Goal: Transaction & Acquisition: Download file/media

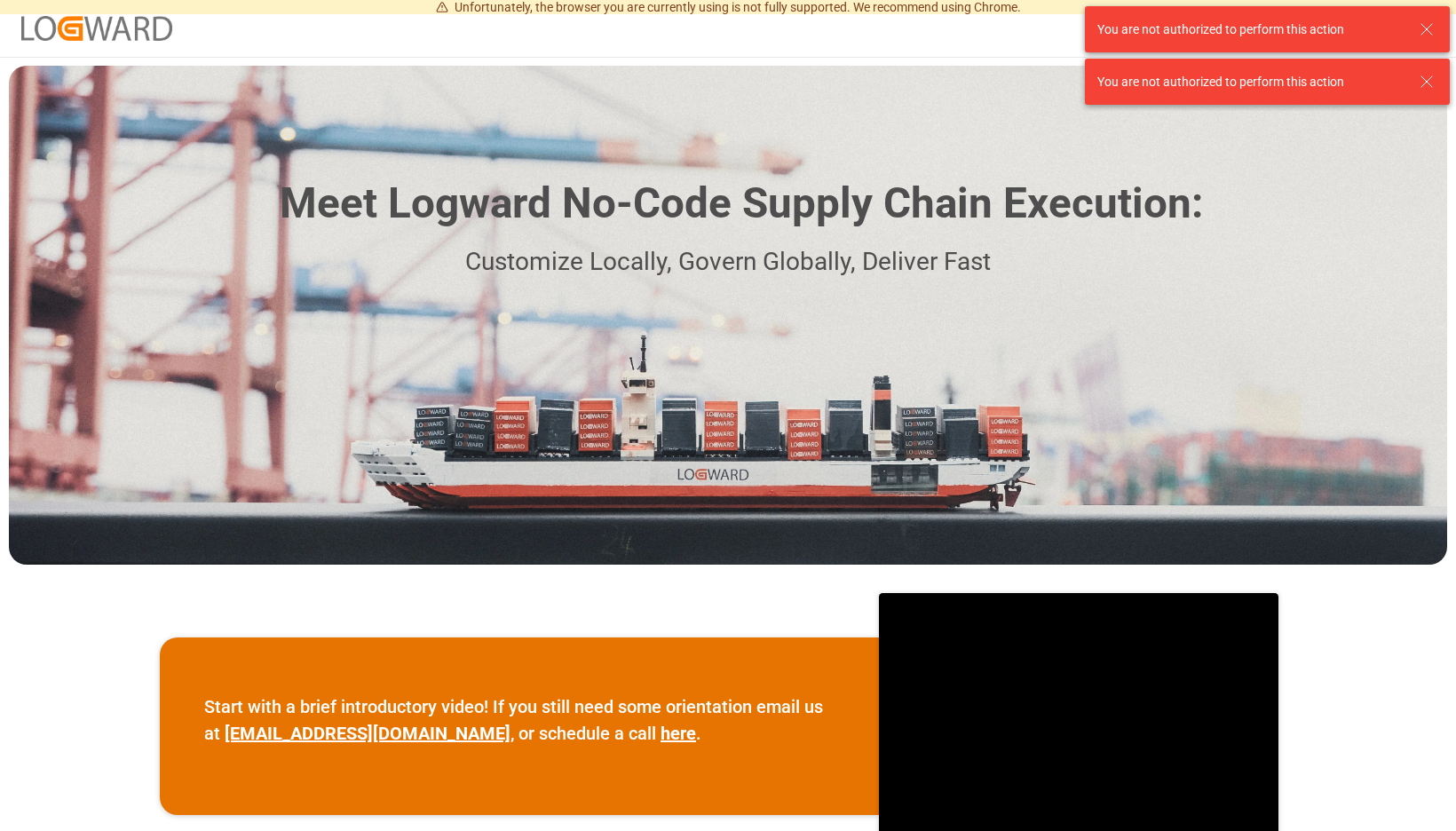
click at [1428, 22] on icon at bounding box center [1426, 29] width 21 height 21
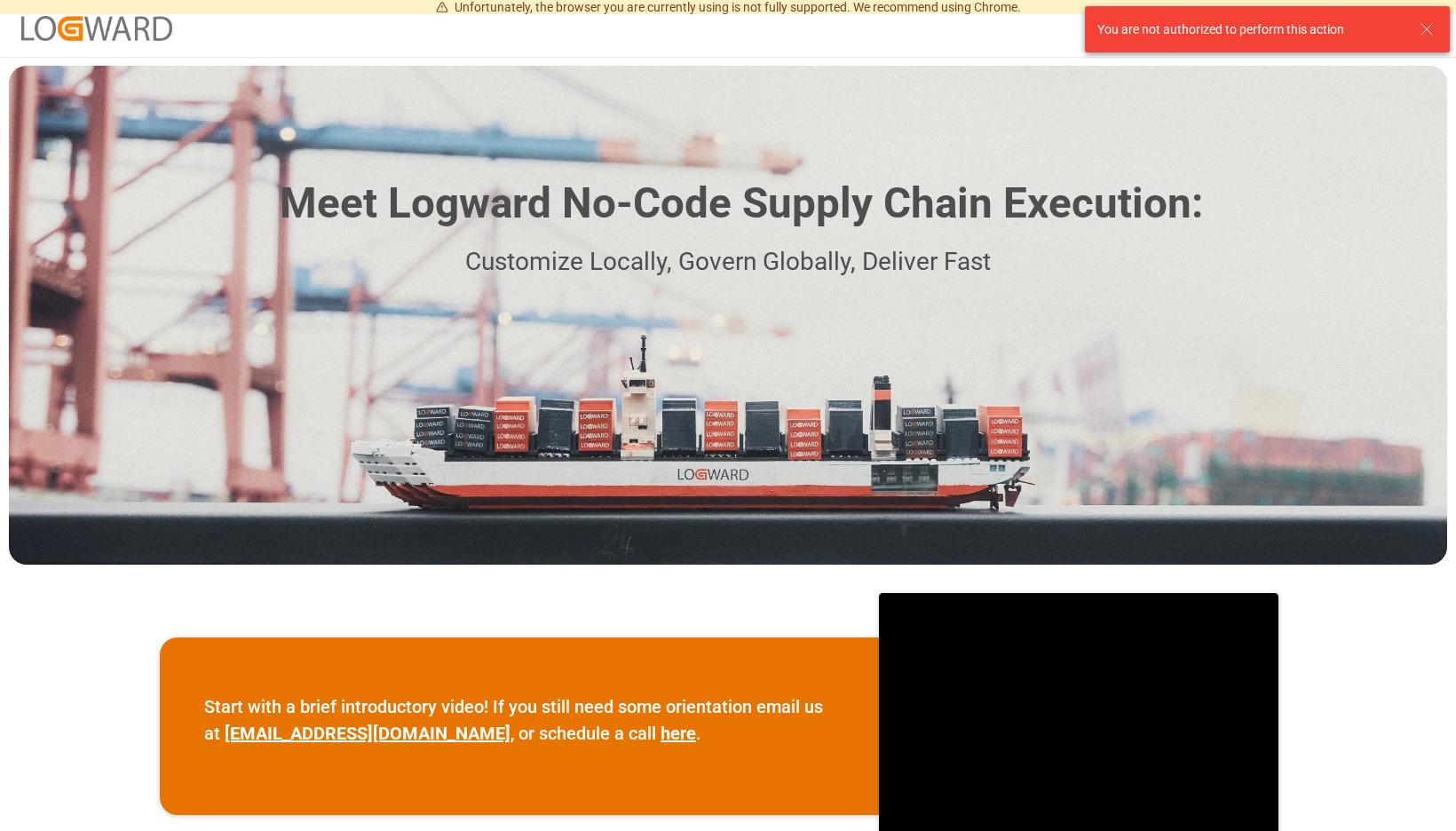
click at [1429, 34] on icon at bounding box center [1426, 29] width 21 height 21
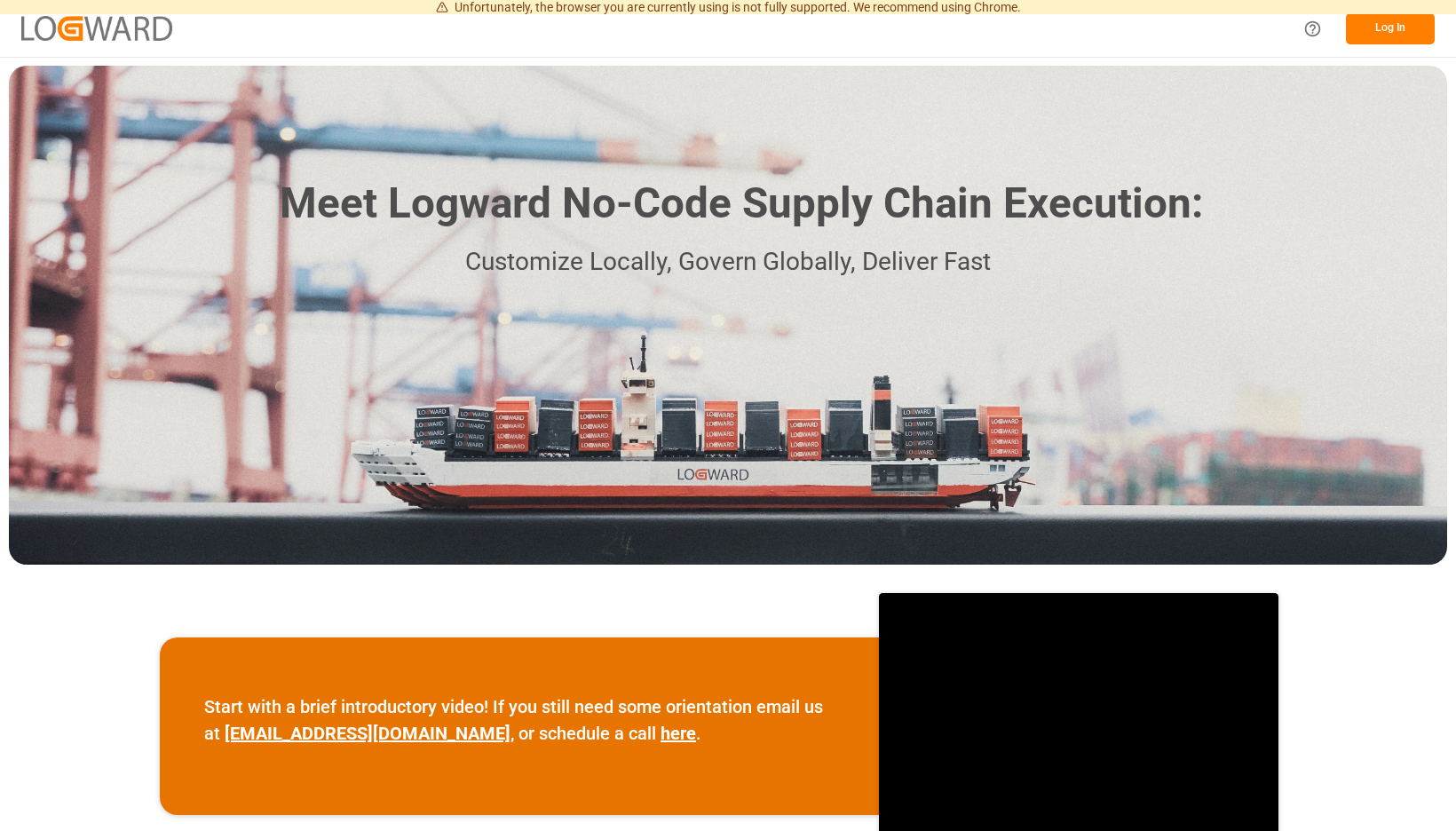
click at [1427, 33] on button "Log In" at bounding box center [1390, 28] width 89 height 31
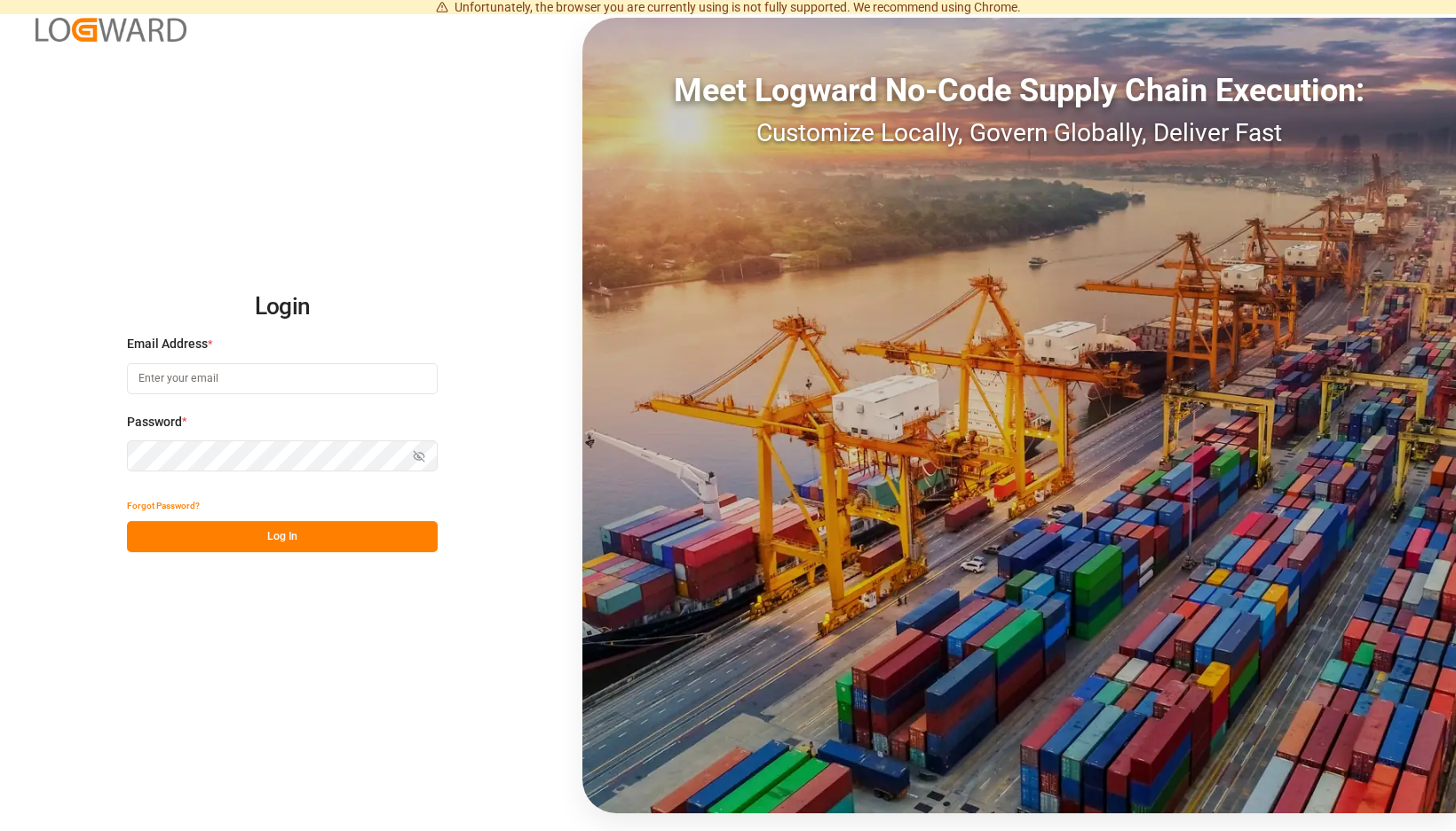
type input "brueninghaus@moeller-spedition.de"
click at [438, 535] on button "Log In" at bounding box center [282, 536] width 310 height 31
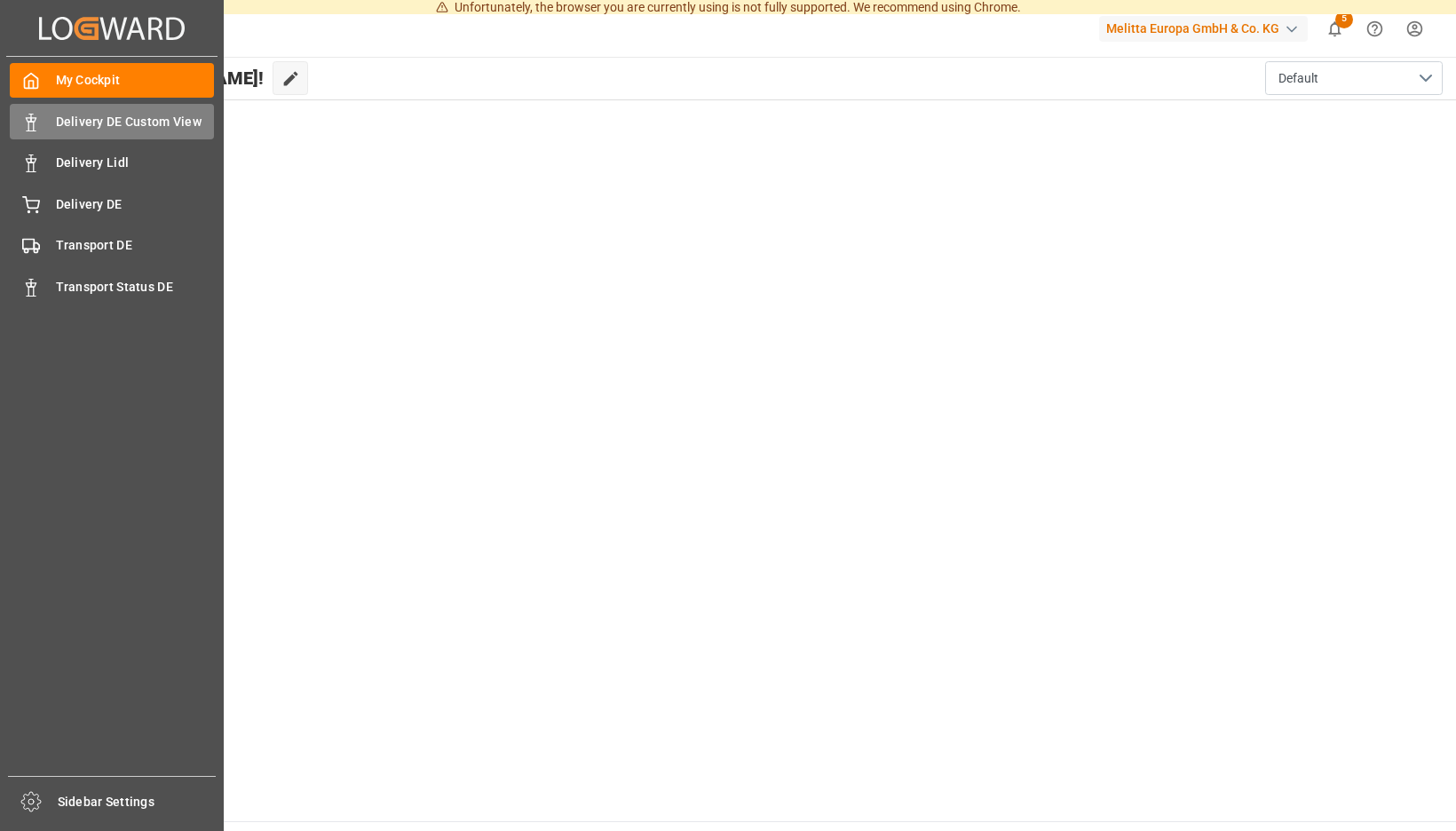
click at [29, 118] on polygon at bounding box center [29, 120] width 6 height 4
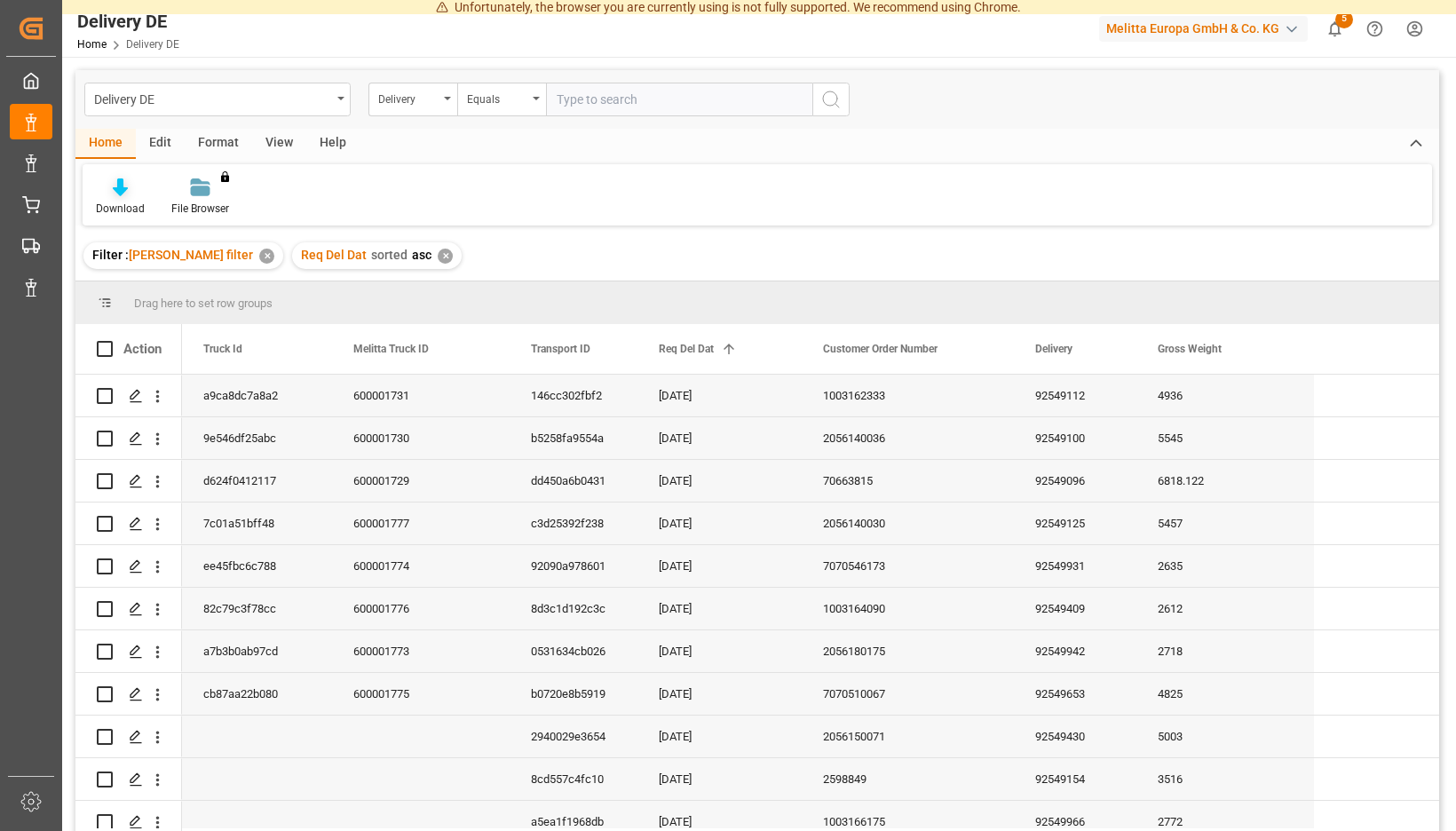
click at [128, 194] on icon at bounding box center [120, 187] width 15 height 18
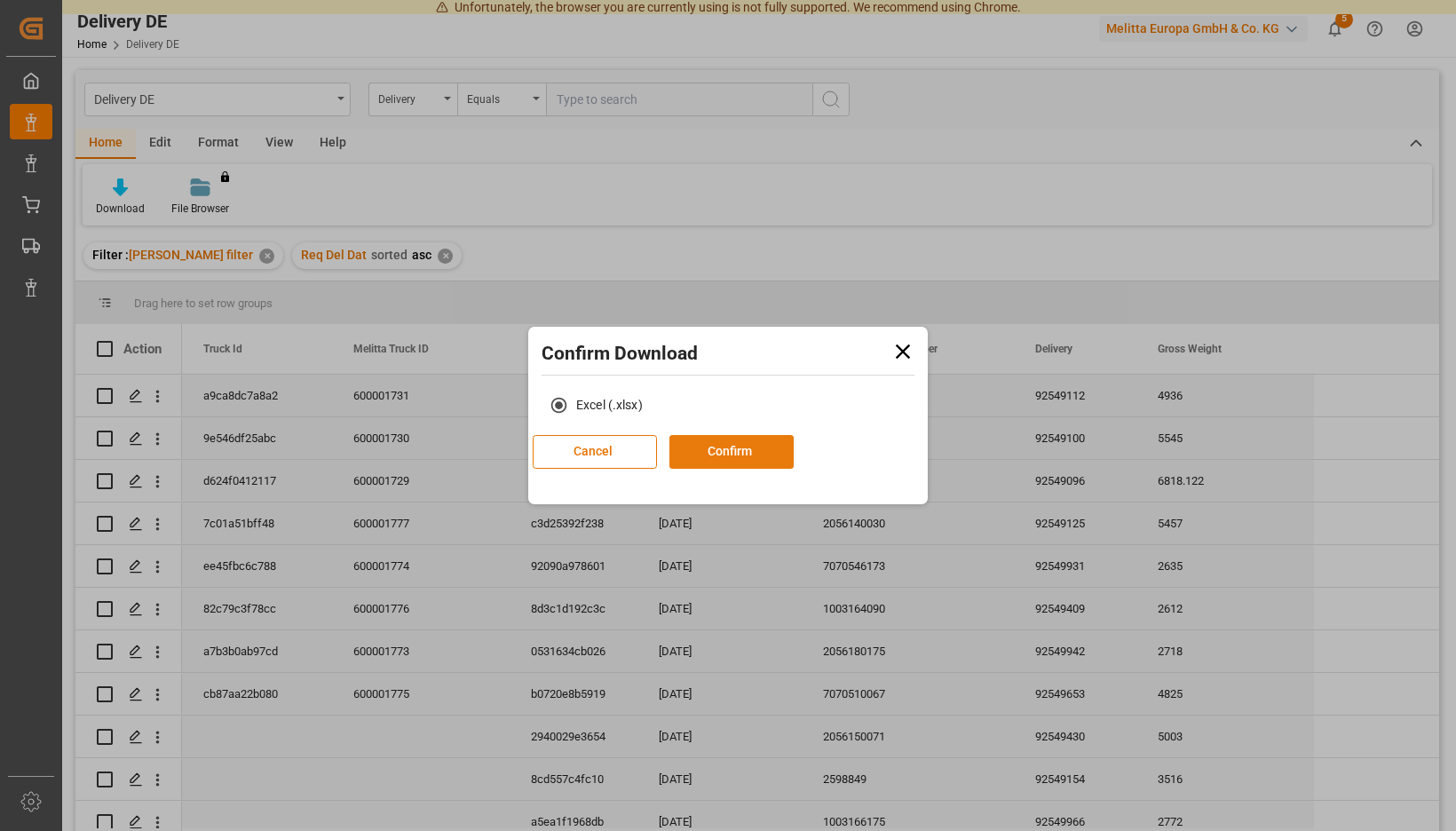
click at [741, 454] on button "Confirm" at bounding box center [731, 452] width 125 height 33
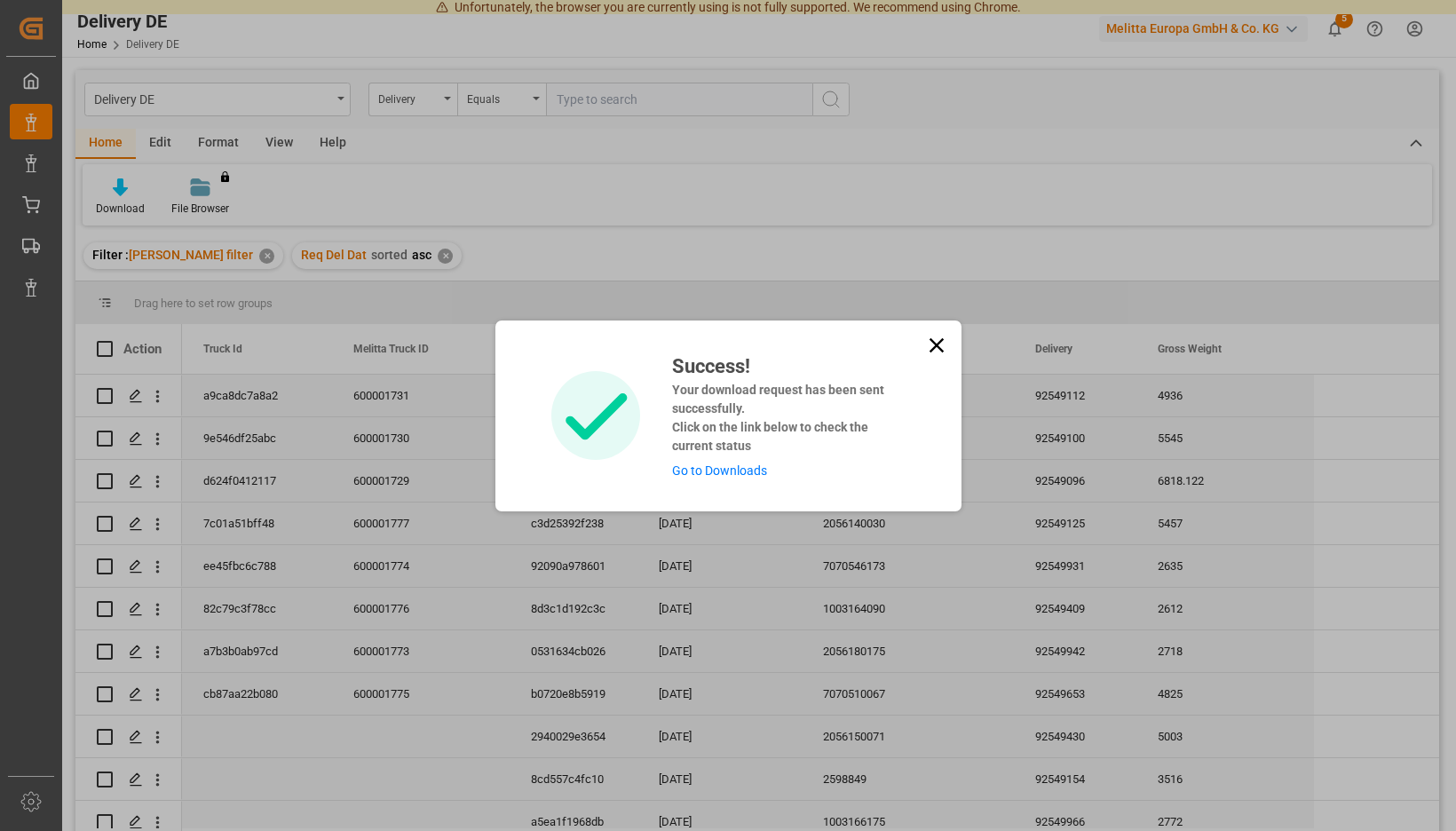
click at [732, 473] on link "Go to Downloads" at bounding box center [719, 470] width 95 height 14
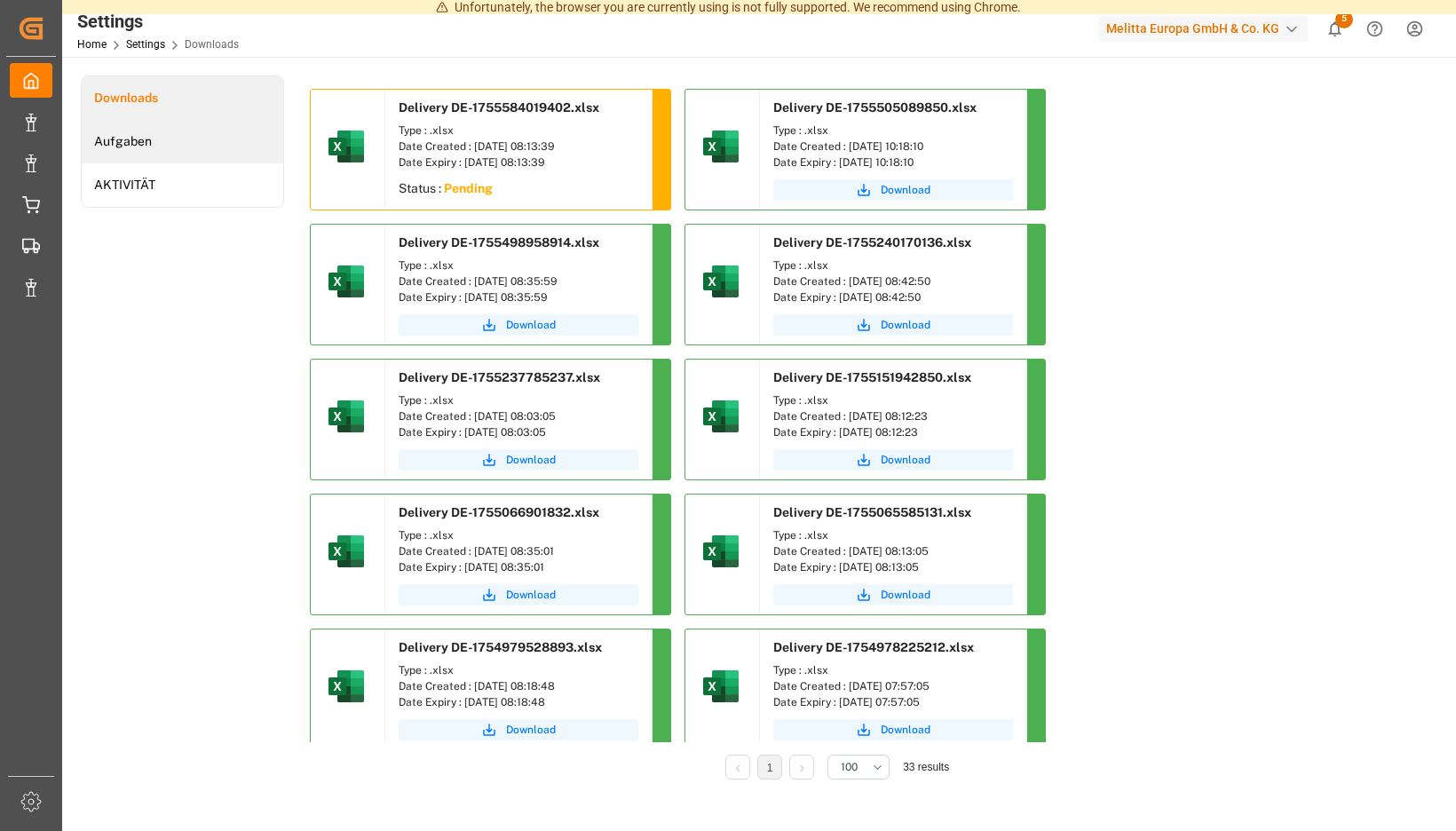
click at [283, 142] on li "Aufgaben" at bounding box center [182, 141] width 202 height 44
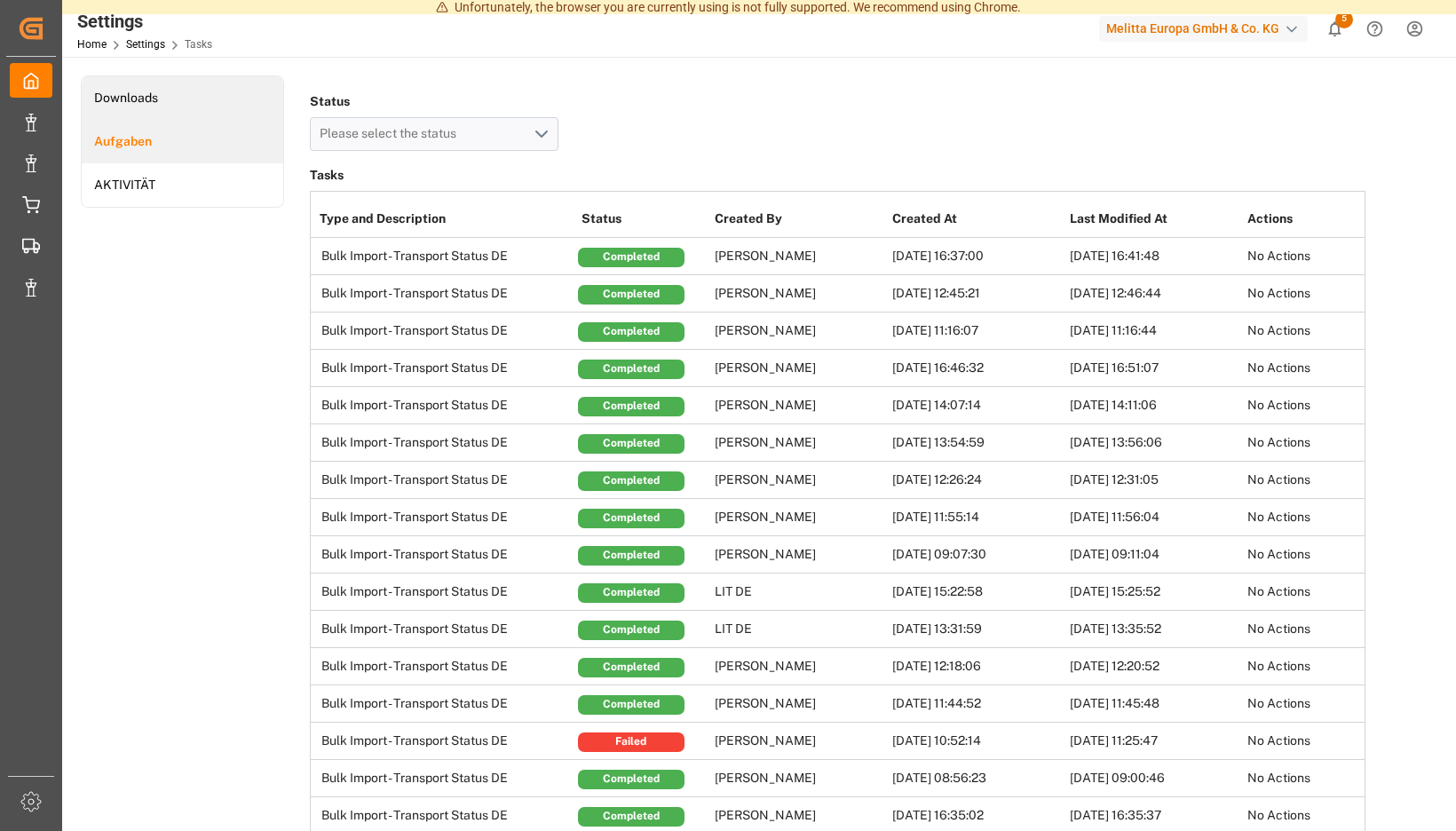
click at [283, 102] on li "Downloads" at bounding box center [182, 98] width 202 height 44
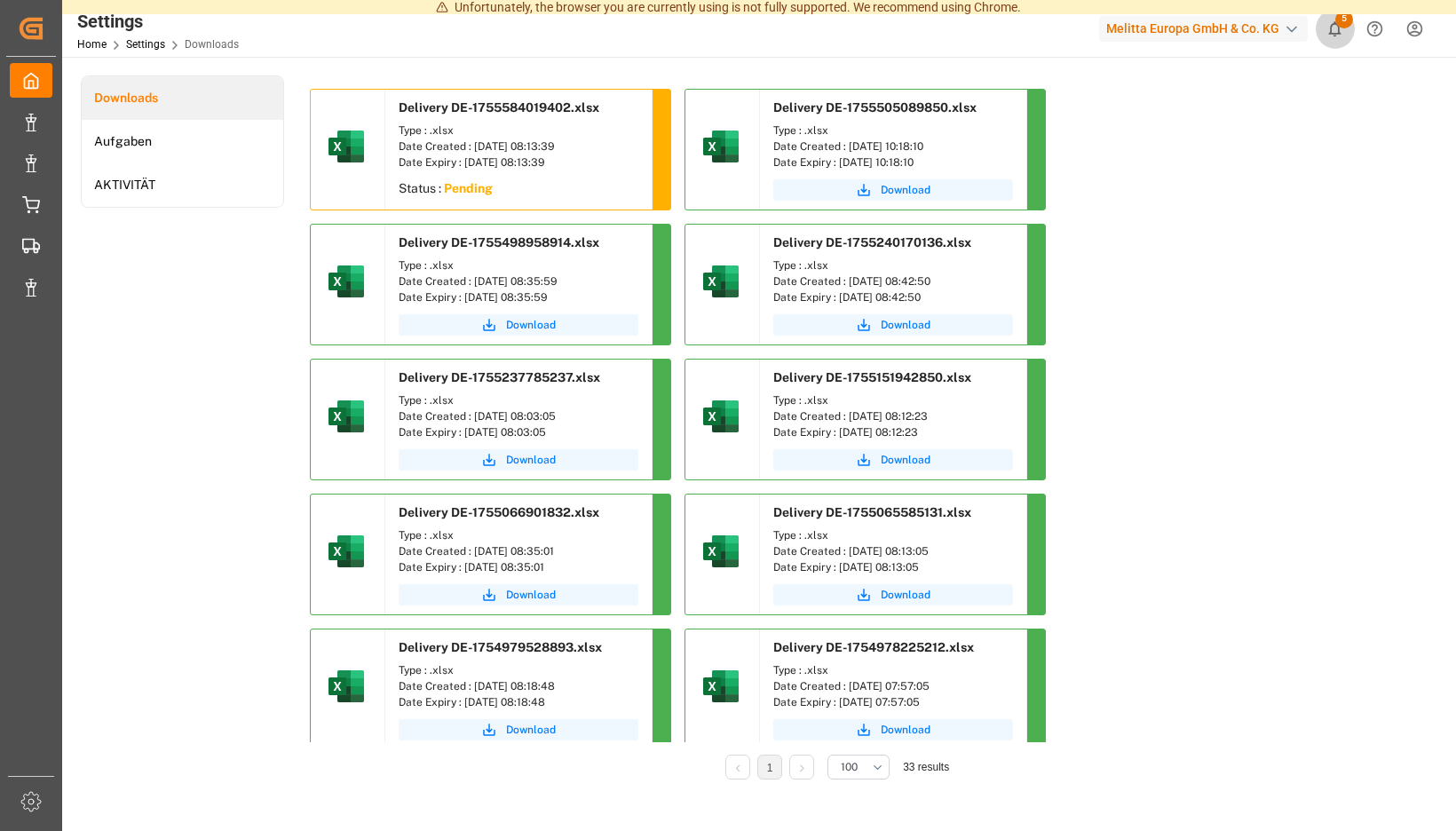
click at [1331, 25] on icon "show 5 new notifications" at bounding box center [1334, 29] width 12 height 15
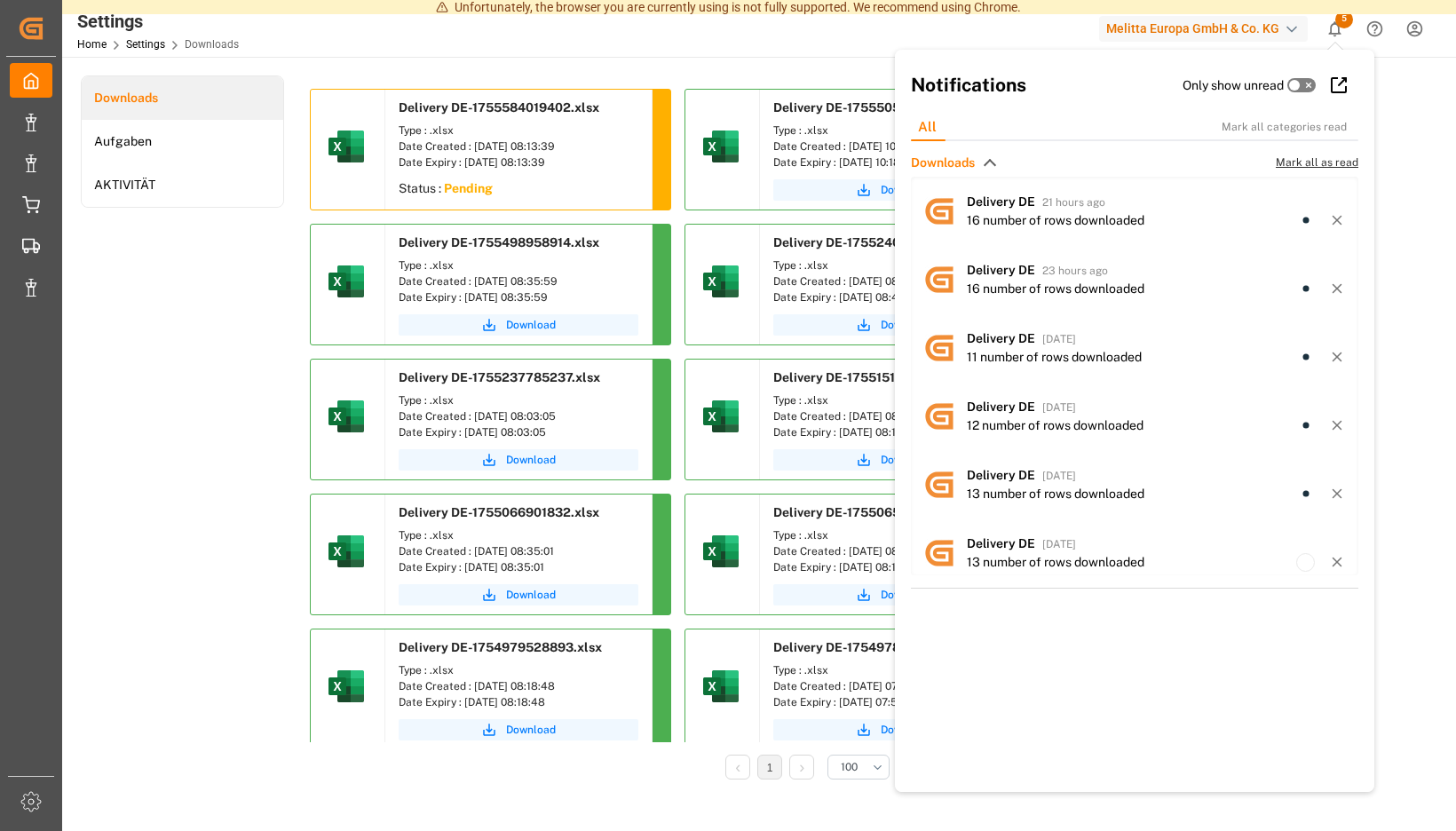
click at [1311, 169] on span "Mark all as read" at bounding box center [1317, 162] width 83 height 16
click at [1434, 109] on div "Downloads Aufgaben AKTIVITÄT Delivery DE-1755584019402.xlsx Type : .xlsx Date C…" at bounding box center [757, 549] width 1390 height 986
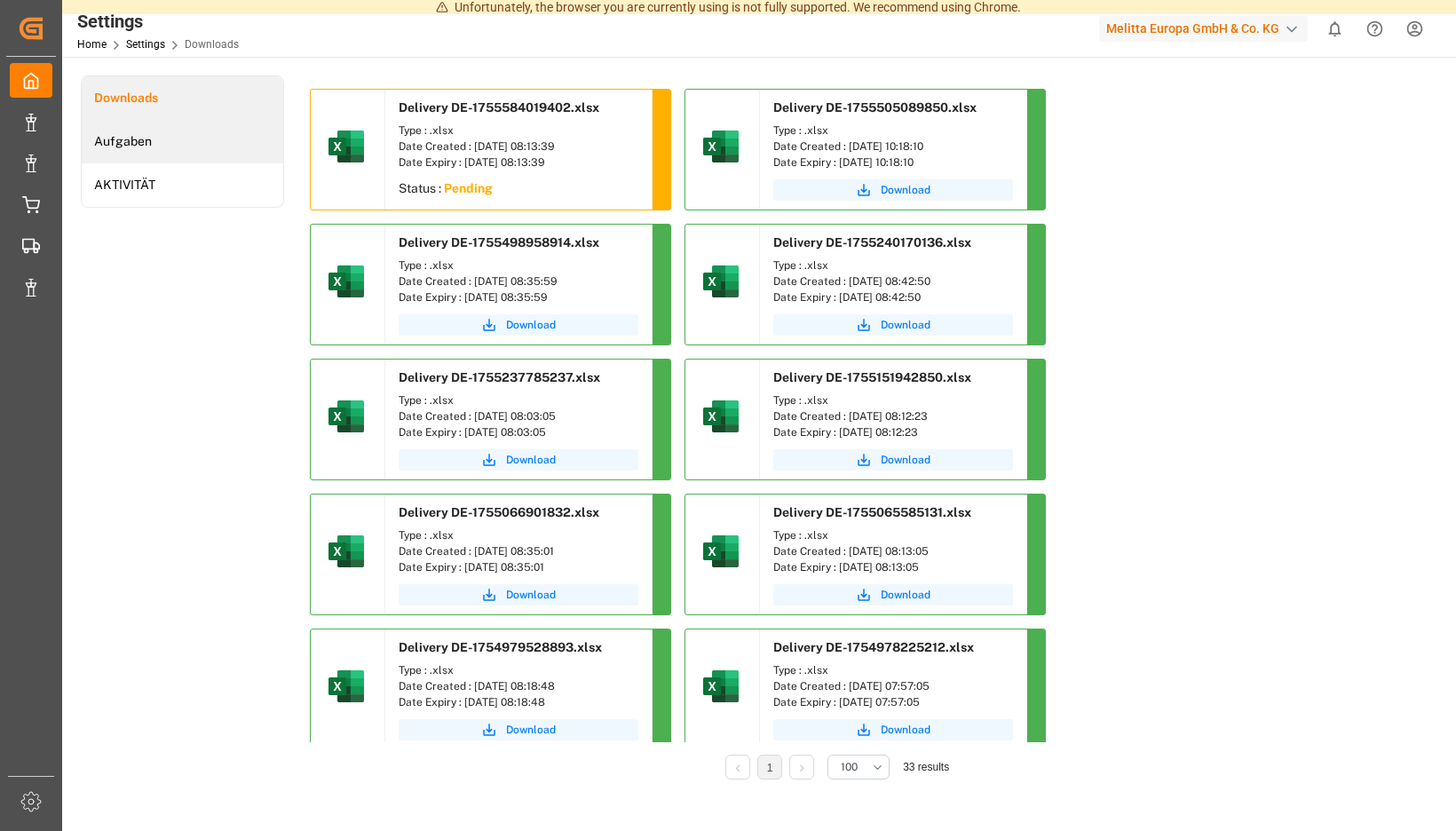
click at [283, 139] on li "Aufgaben" at bounding box center [182, 141] width 202 height 44
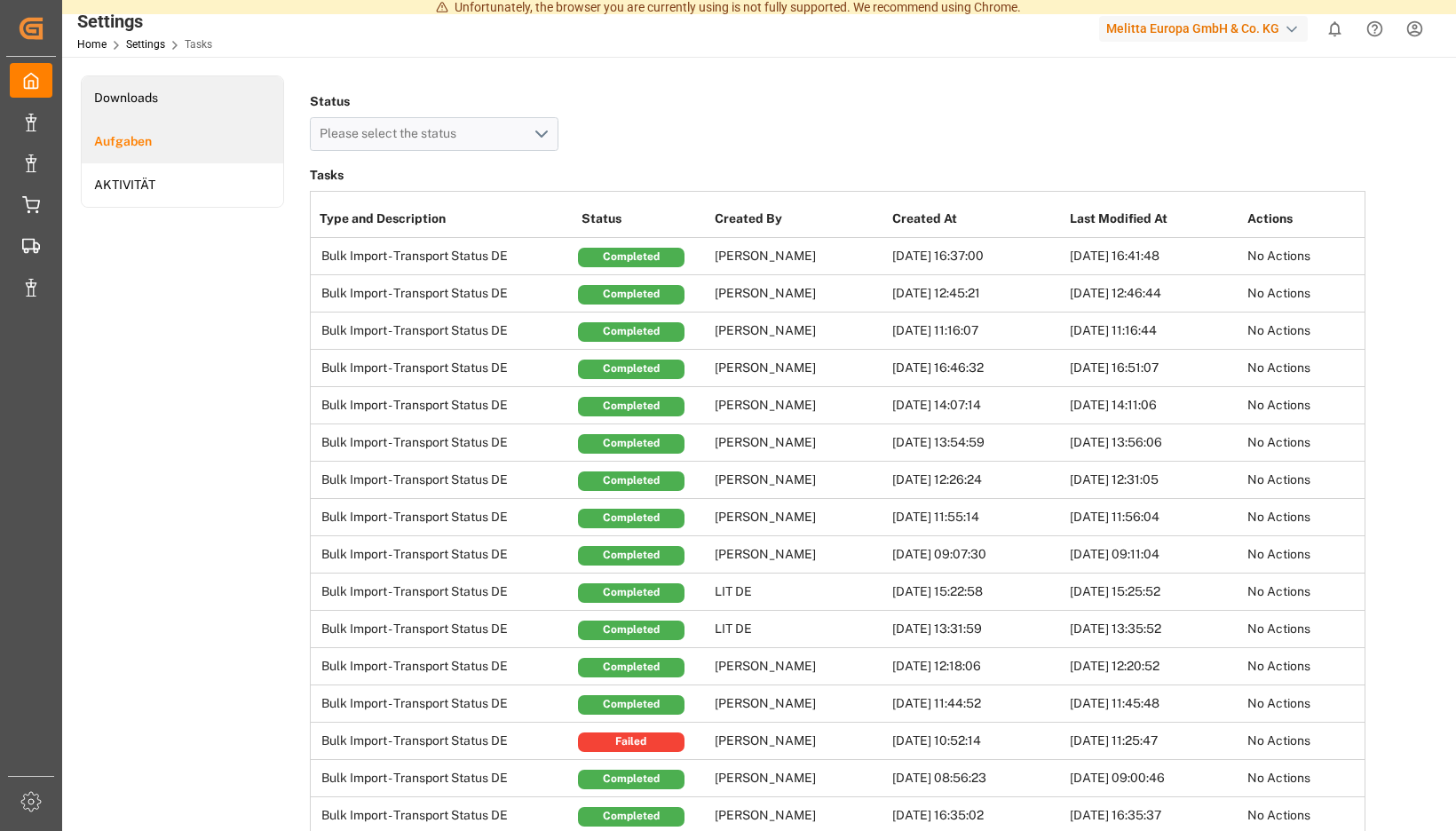
click at [283, 89] on li "Downloads" at bounding box center [182, 98] width 202 height 44
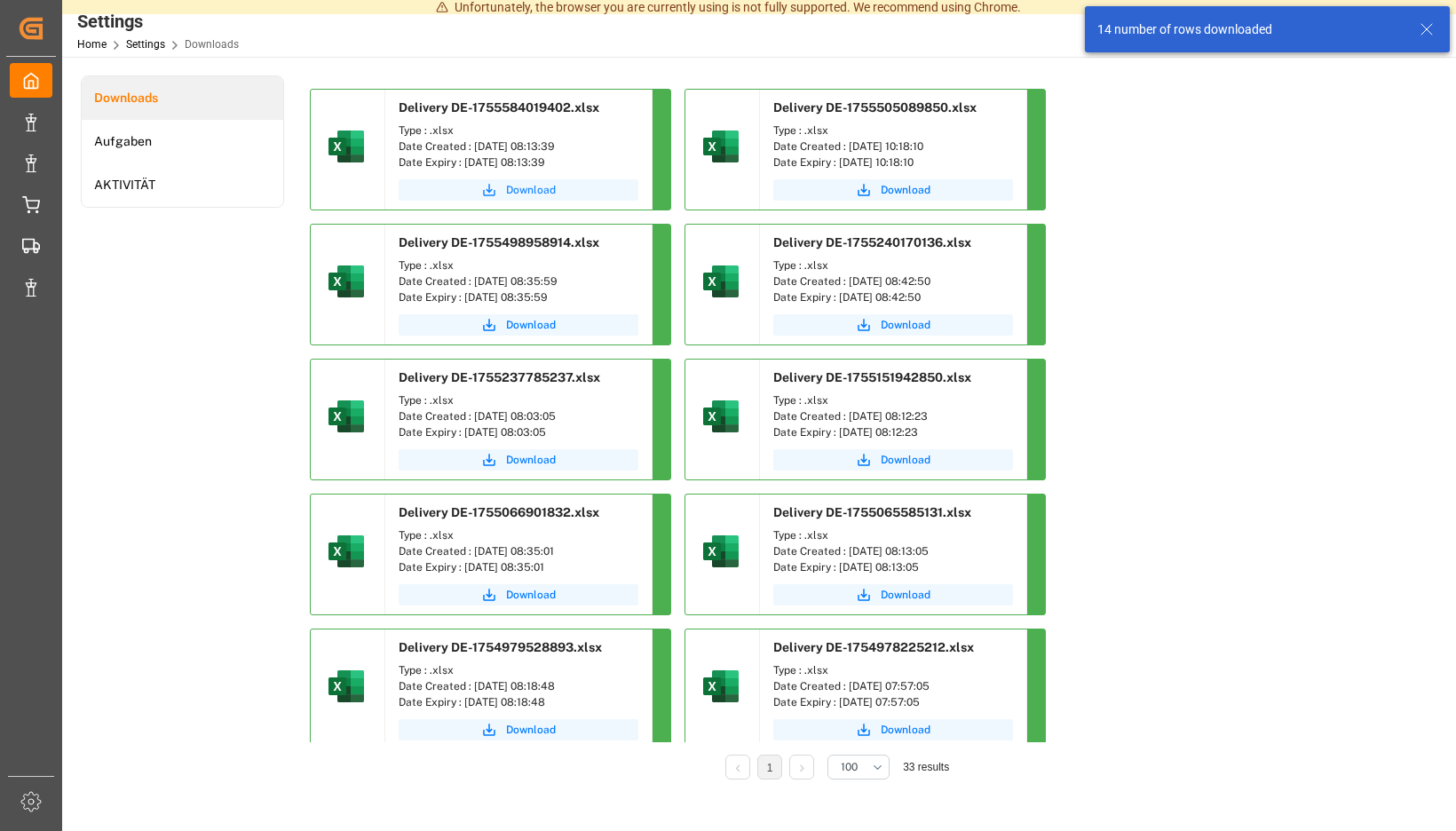
click at [556, 190] on span "Download" at bounding box center [531, 190] width 50 height 16
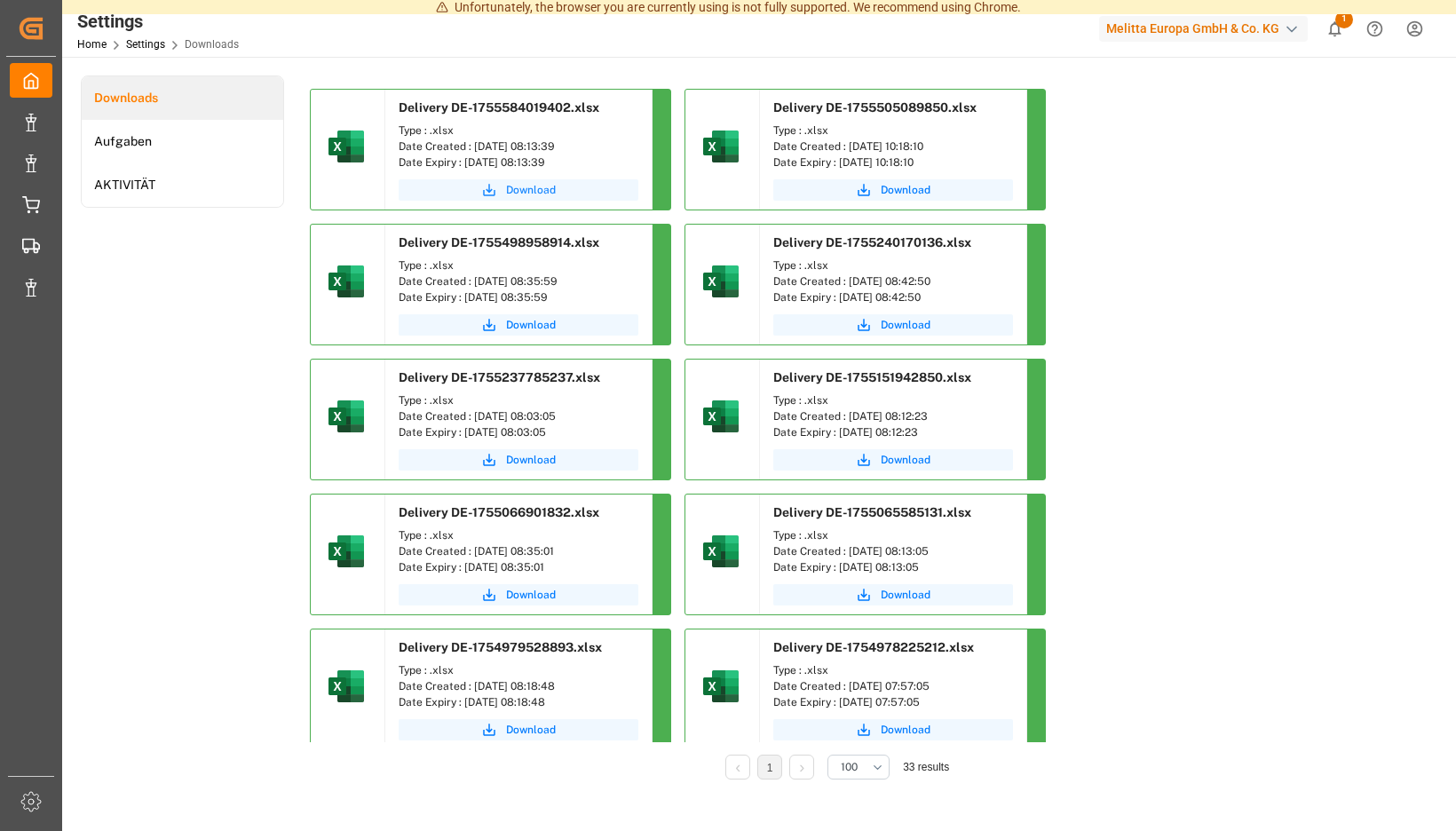
click at [556, 189] on span "Download" at bounding box center [531, 190] width 50 height 16
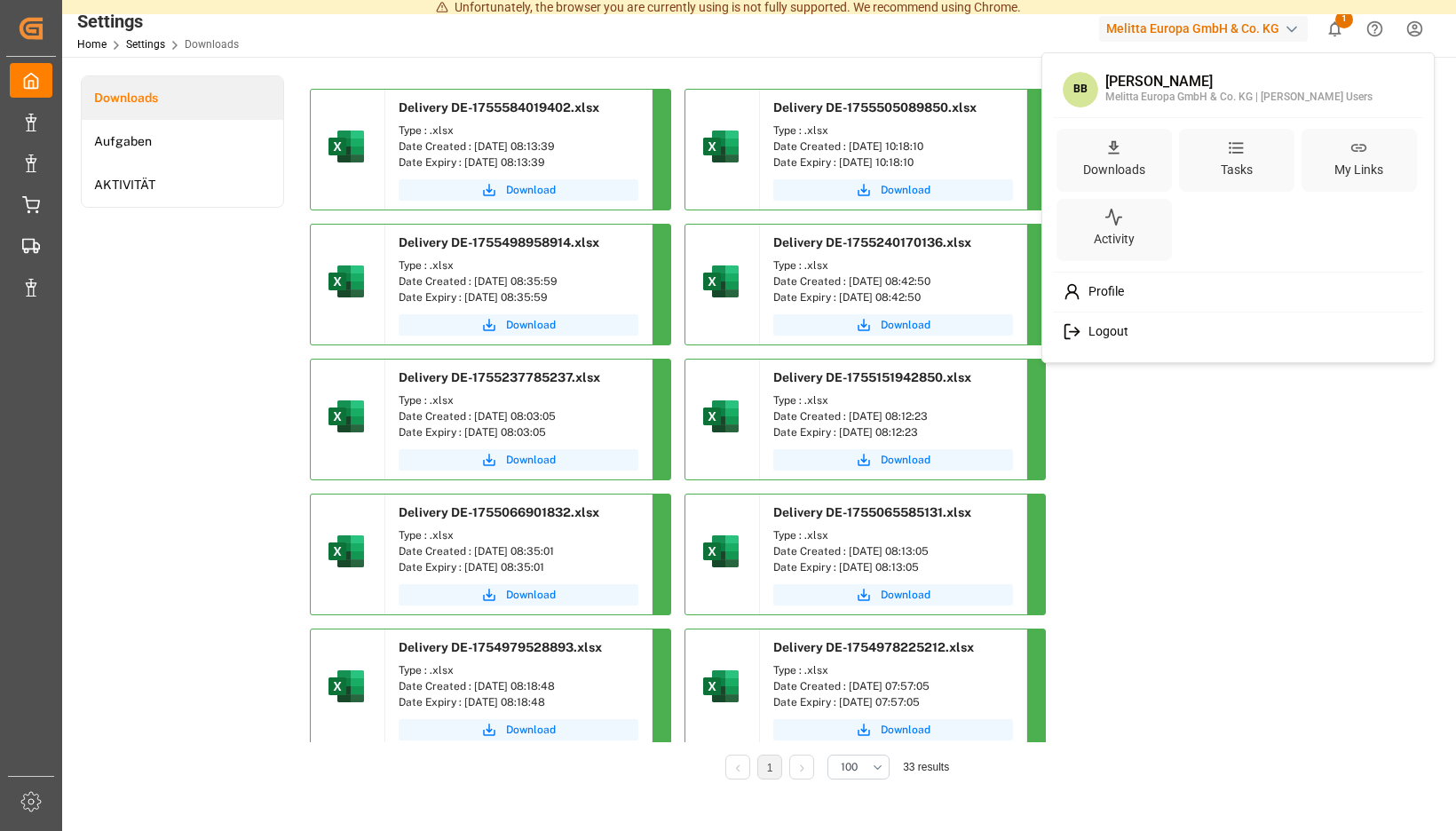
click at [1093, 329] on span "Logout" at bounding box center [1105, 332] width 47 height 16
